Goal: Transaction & Acquisition: Purchase product/service

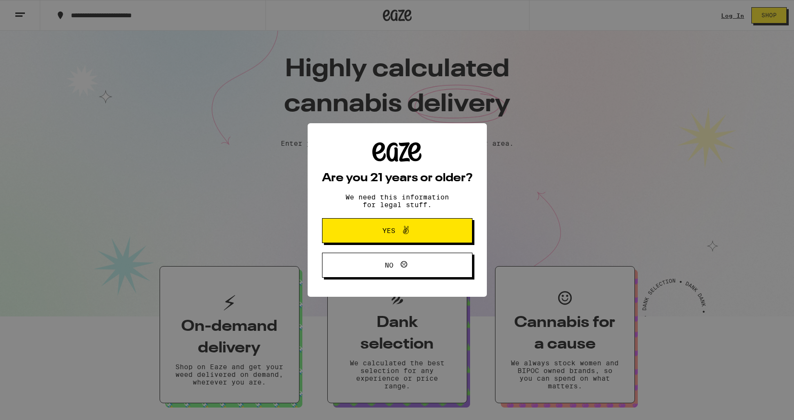
click at [365, 230] on span "Yes" at bounding box center [397, 230] width 73 height 12
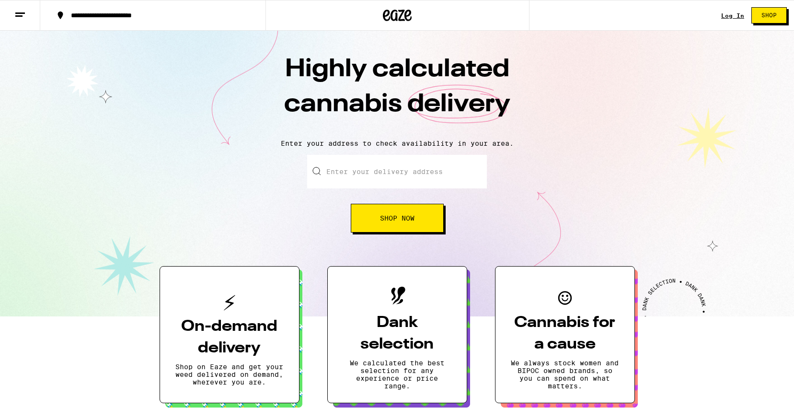
click at [353, 179] on input "Enter your delivery address" at bounding box center [397, 172] width 180 height 34
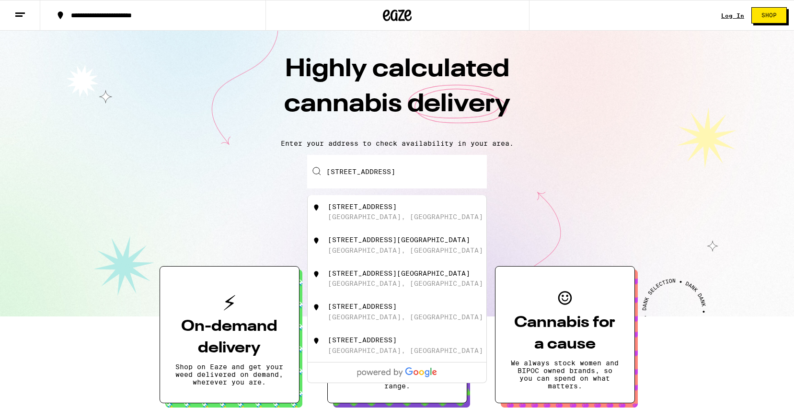
click at [376, 217] on div "[GEOGRAPHIC_DATA], [GEOGRAPHIC_DATA]" at bounding box center [405, 217] width 155 height 8
type input "[STREET_ADDRESS]"
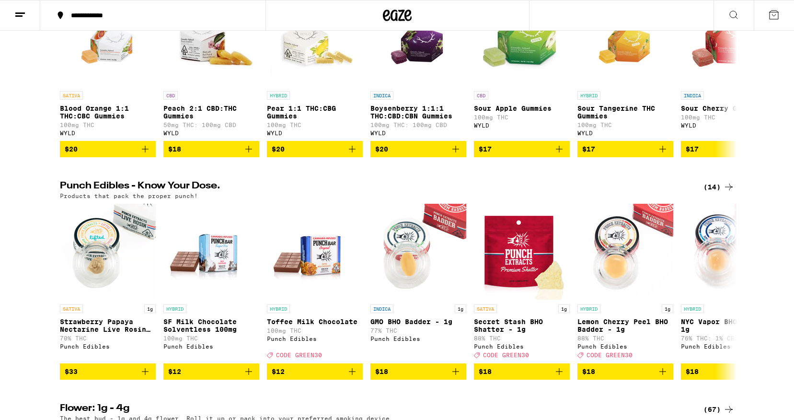
scroll to position [283, 0]
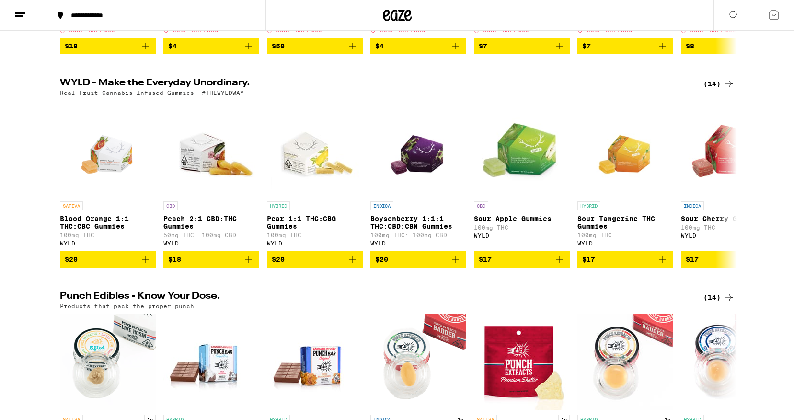
click at [729, 9] on icon at bounding box center [733, 14] width 11 height 11
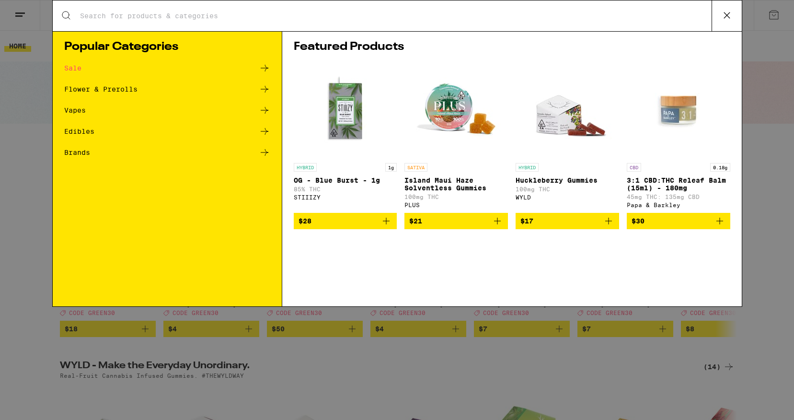
click at [298, 22] on div "Search for Products" at bounding box center [397, 15] width 689 height 31
click at [280, 12] on input "Search for Products" at bounding box center [396, 15] width 632 height 9
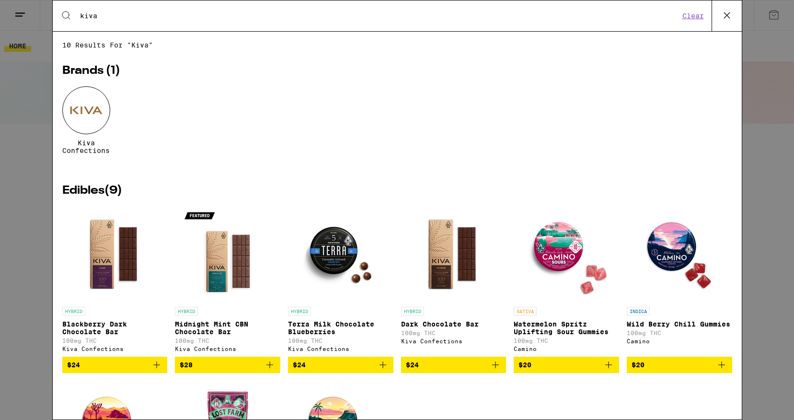
click at [114, 18] on input "kiva" at bounding box center [380, 15] width 600 height 9
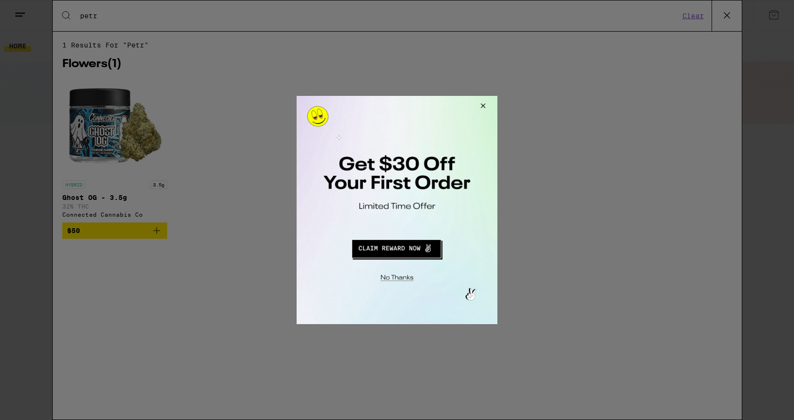
type input "petr"
click at [483, 103] on button "Close Modal" at bounding box center [481, 107] width 26 height 23
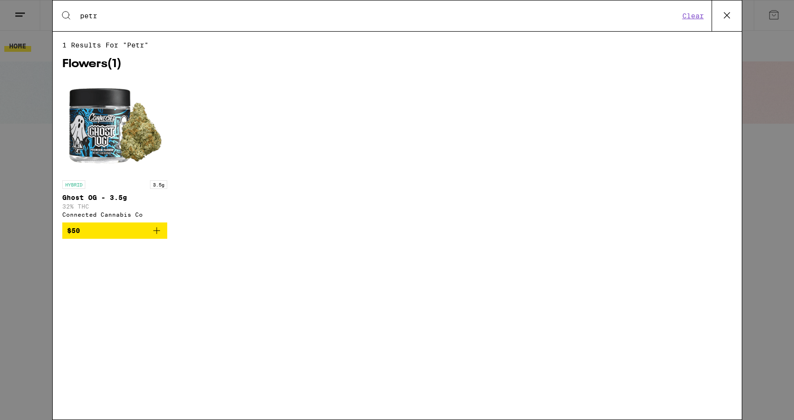
click at [723, 21] on icon at bounding box center [726, 15] width 14 height 14
